Goal: Communication & Community: Connect with others

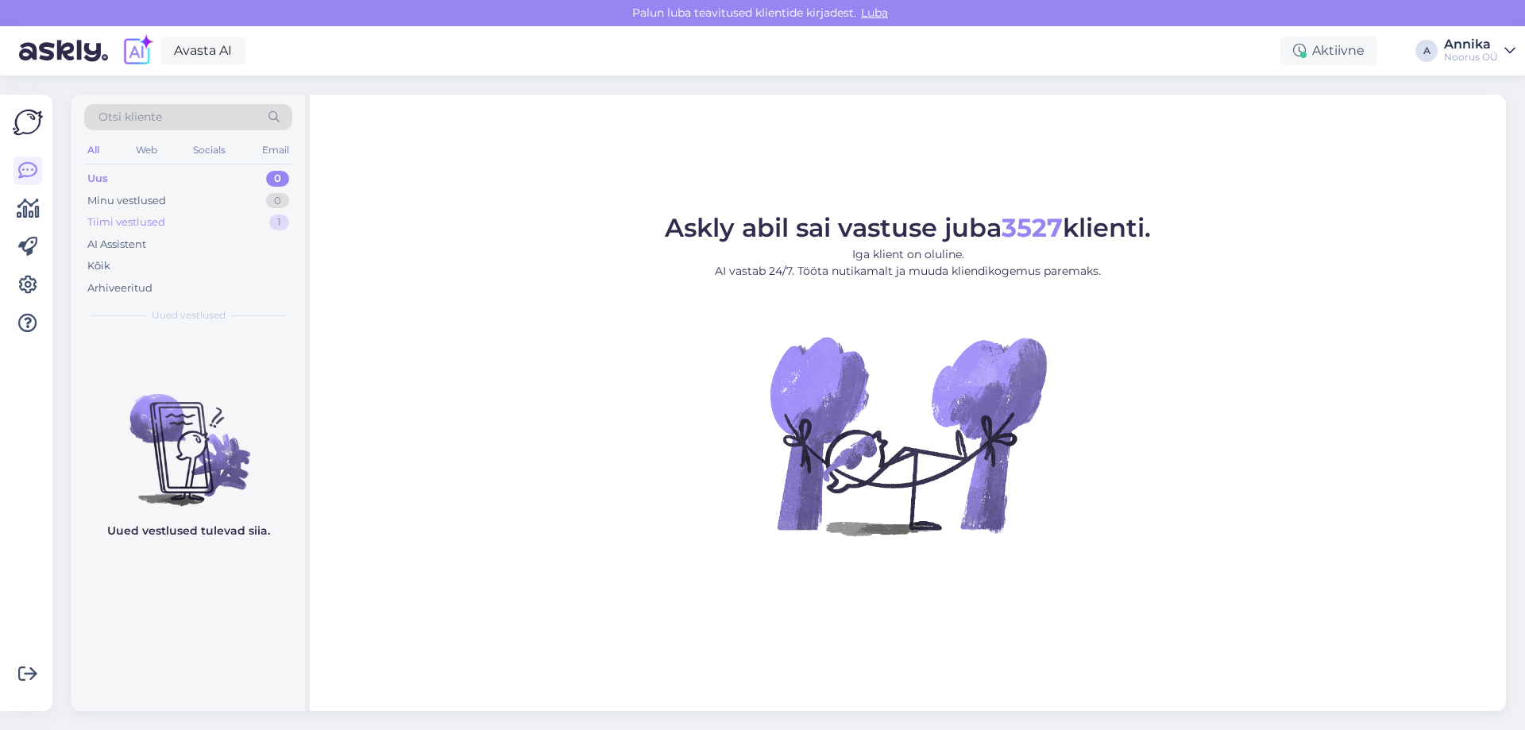
click at [214, 227] on div "Tiimi vestlused 1" at bounding box center [188, 222] width 208 height 22
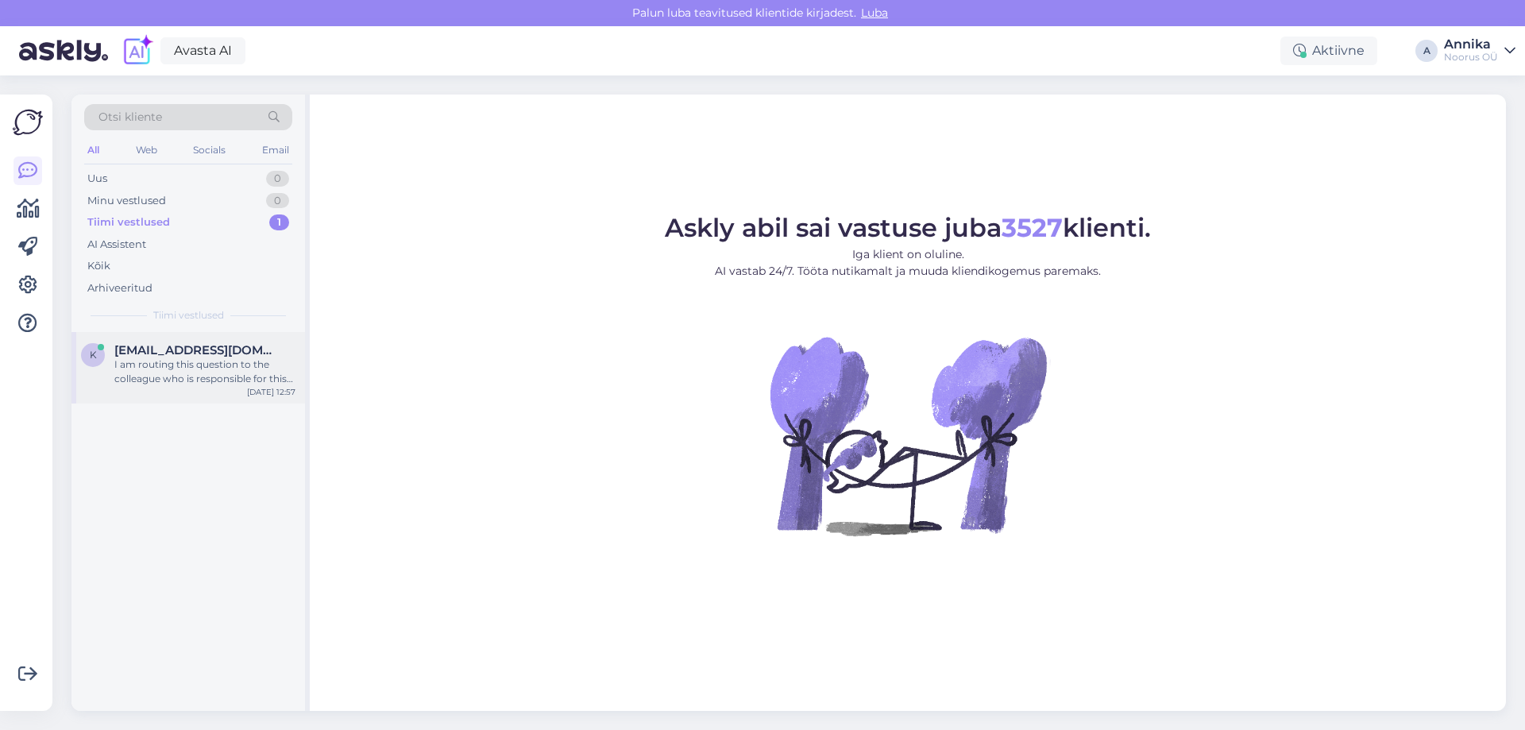
click at [179, 355] on span "[EMAIL_ADDRESS][DOMAIN_NAME]" at bounding box center [196, 350] width 165 height 14
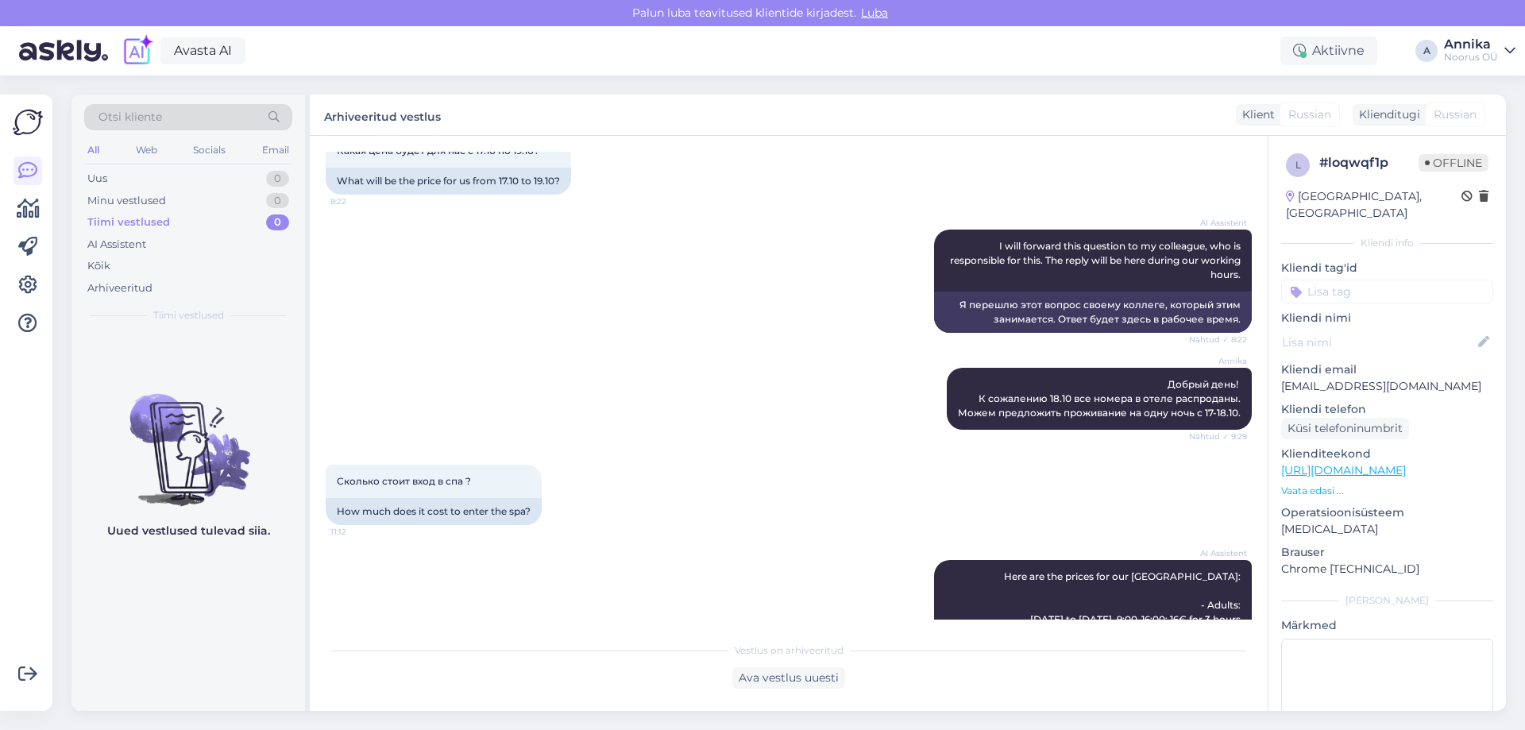
scroll to position [1643, 0]
